Goal: Task Accomplishment & Management: Complete application form

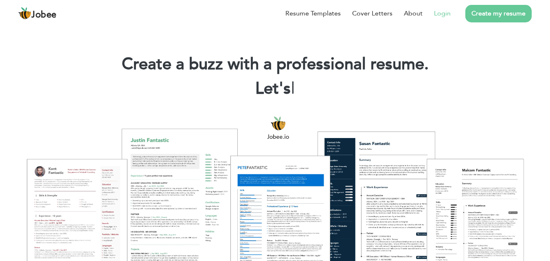
click at [440, 15] on link "Login" at bounding box center [442, 14] width 17 height 10
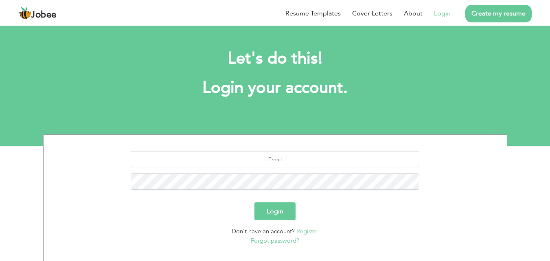
scroll to position [43, 0]
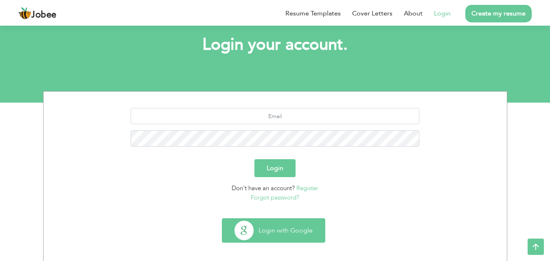
click at [279, 221] on button "Login with Google" at bounding box center [273, 231] width 103 height 24
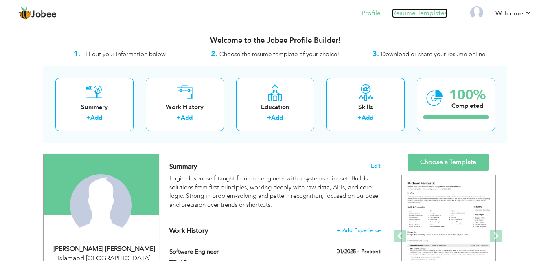
click at [421, 17] on link "Resume Templates" at bounding box center [419, 13] width 55 height 9
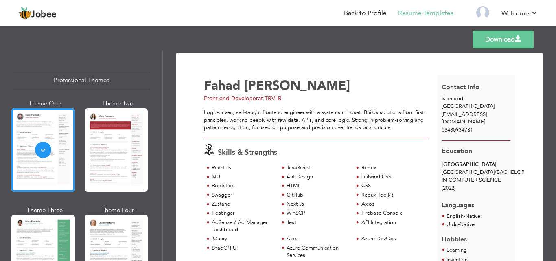
click at [320, 101] on div "Front end Developer at TRVLR" at bounding box center [323, 99] width 238 height 8
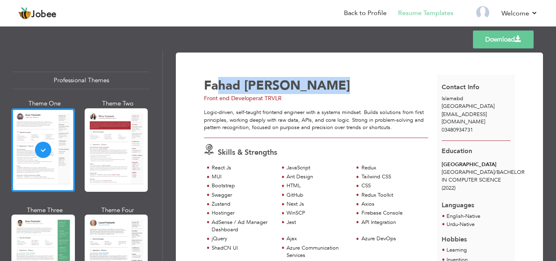
drag, startPoint x: 347, startPoint y: 90, endPoint x: 217, endPoint y: 78, distance: 130.5
click at [217, 79] on div "Fahad Muhammad Khan" at bounding box center [323, 85] width 238 height 13
click at [217, 78] on span "Fahad" at bounding box center [222, 85] width 37 height 17
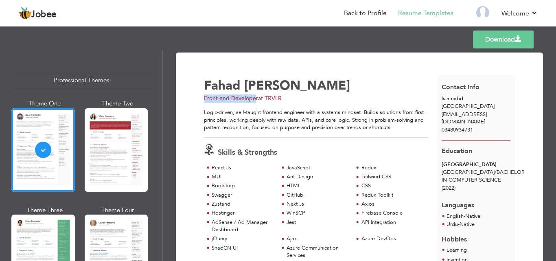
drag, startPoint x: 201, startPoint y: 102, endPoint x: 255, endPoint y: 102, distance: 54.6
click at [255, 102] on div "Fahad Muhammad Khan Front end Developer at TRVLR" at bounding box center [321, 90] width 243 height 26
click at [264, 102] on span "at TRVLR" at bounding box center [270, 99] width 24 height 8
drag, startPoint x: 287, startPoint y: 97, endPoint x: 266, endPoint y: 98, distance: 20.4
click at [266, 98] on div "Front end Developer at TRVLR" at bounding box center [323, 99] width 238 height 8
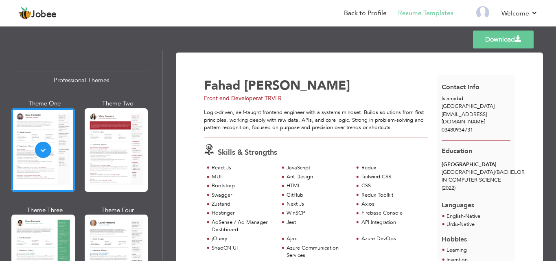
click at [266, 98] on span "at TRVLR" at bounding box center [270, 99] width 24 height 8
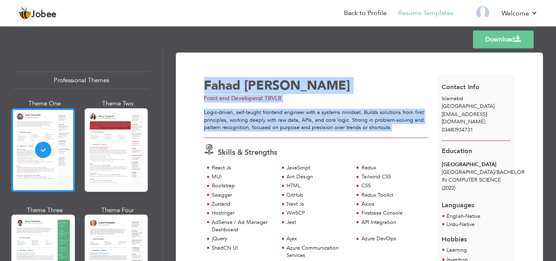
drag, startPoint x: 202, startPoint y: 112, endPoint x: 394, endPoint y: 131, distance: 191.9
click at [394, 131] on div "Logic-driven, self-taught frontend engineer with a systems mindset. Builds solu…" at bounding box center [316, 120] width 224 height 23
drag, startPoint x: 394, startPoint y: 131, endPoint x: 203, endPoint y: 116, distance: 190.8
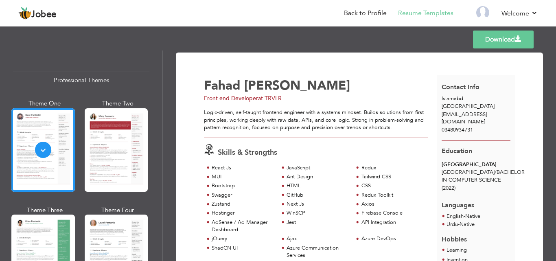
click at [442, 126] on span "03480934731" at bounding box center [457, 129] width 31 height 7
click at [444, 126] on span "03480934731" at bounding box center [457, 129] width 31 height 7
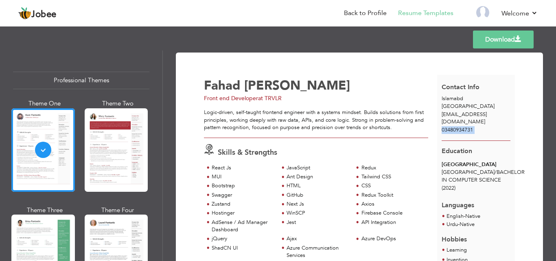
click at [444, 126] on span "03480934731" at bounding box center [457, 129] width 31 height 7
drag, startPoint x: 455, startPoint y: 123, endPoint x: 444, endPoint y: 123, distance: 11.8
click at [444, 126] on span "03480934731" at bounding box center [457, 129] width 31 height 7
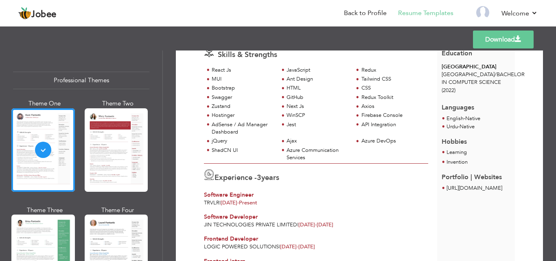
scroll to position [81, 0]
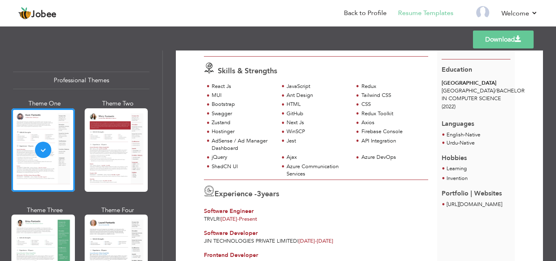
click at [457, 103] on div "(2022)" at bounding box center [476, 107] width 69 height 8
click at [450, 103] on span "(2022)" at bounding box center [449, 106] width 14 height 7
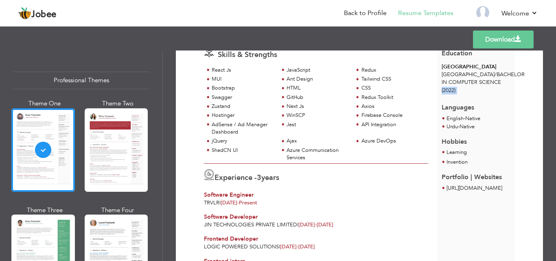
scroll to position [114, 0]
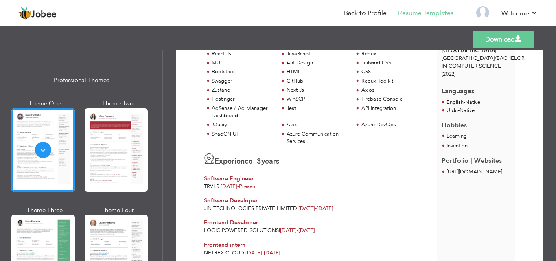
click at [464, 81] on span "Languages" at bounding box center [458, 88] width 33 height 15
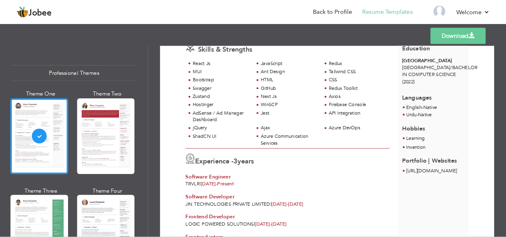
scroll to position [81, 0]
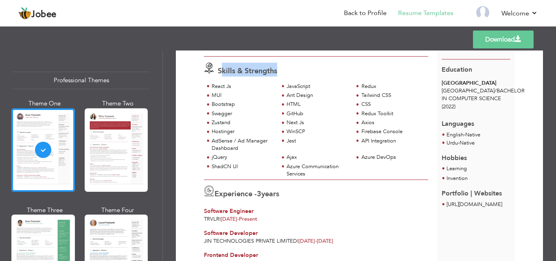
drag, startPoint x: 220, startPoint y: 69, endPoint x: 284, endPoint y: 77, distance: 64.4
click at [284, 77] on div "Skills & Strengths React Js JavaScript Redux MUI Ant Design CSS" at bounding box center [316, 118] width 233 height 123
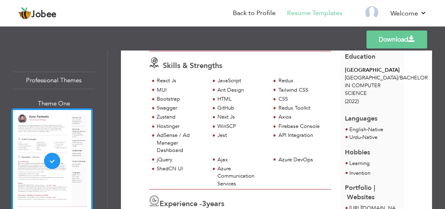
scroll to position [108, 0]
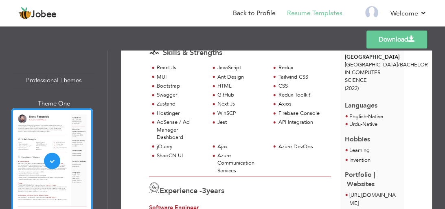
click at [172, 70] on div "React Js" at bounding box center [181, 68] width 48 height 8
click at [161, 64] on div "React Js" at bounding box center [181, 68] width 48 height 8
click at [284, 67] on div "Redux" at bounding box center [302, 68] width 48 height 8
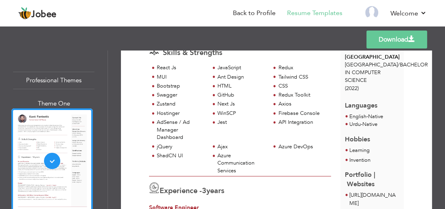
click at [230, 104] on div "Next Js" at bounding box center [242, 104] width 48 height 8
click at [235, 67] on div "JavaScript" at bounding box center [242, 68] width 48 height 8
click at [235, 68] on div "JavaScript" at bounding box center [242, 68] width 48 height 8
click at [168, 147] on div "jQuery" at bounding box center [181, 147] width 48 height 8
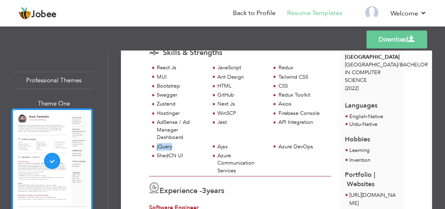
click at [168, 147] on div "jQuery" at bounding box center [181, 147] width 48 height 8
click at [174, 143] on div "jQuery" at bounding box center [181, 147] width 48 height 8
click at [300, 120] on div "API Integration" at bounding box center [302, 123] width 48 height 8
drag, startPoint x: 286, startPoint y: 67, endPoint x: 277, endPoint y: 68, distance: 9.9
click at [277, 68] on div "Redux" at bounding box center [300, 68] width 61 height 9
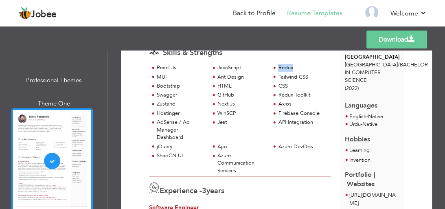
click at [277, 68] on div "Redux" at bounding box center [300, 68] width 61 height 9
click at [224, 95] on div "GitHub" at bounding box center [242, 95] width 48 height 8
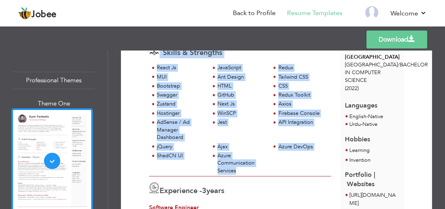
drag, startPoint x: 247, startPoint y: 167, endPoint x: 160, endPoint y: 62, distance: 136.5
click at [160, 62] on div "Skills & Strengths React Js JavaScript Redux MUI Ant Design CSS" at bounding box center [240, 107] width 191 height 138
drag, startPoint x: 155, startPoint y: 61, endPoint x: 241, endPoint y: 169, distance: 137.9
click at [241, 169] on div "Skills & Strengths React Js JavaScript Redux MUI Ant Design CSS" at bounding box center [240, 107] width 191 height 138
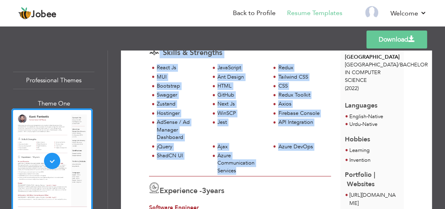
click at [244, 154] on div "Azure Communication Services" at bounding box center [242, 163] width 48 height 23
